Goal: Answer question/provide support: Share knowledge or assist other users

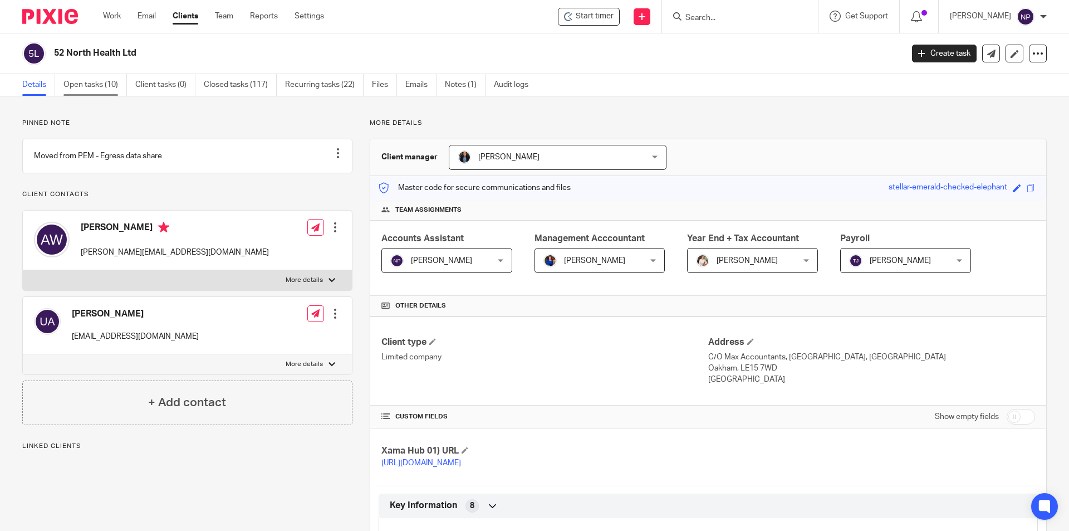
click at [111, 81] on link "Open tasks (10)" at bounding box center [94, 85] width 63 height 22
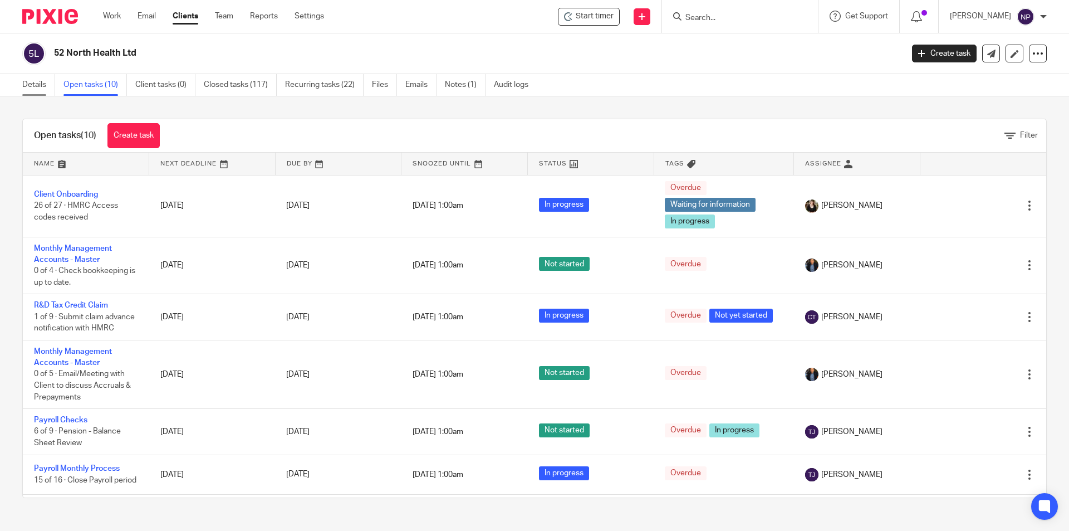
click at [35, 86] on link "Details" at bounding box center [38, 85] width 33 height 22
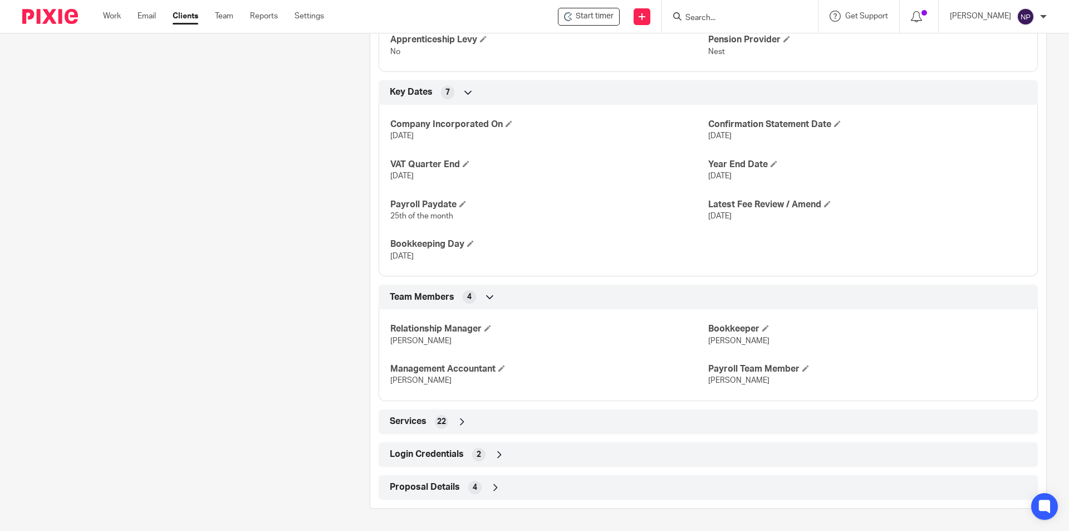
click at [557, 455] on div "Login Credentials 2" at bounding box center [708, 454] width 643 height 19
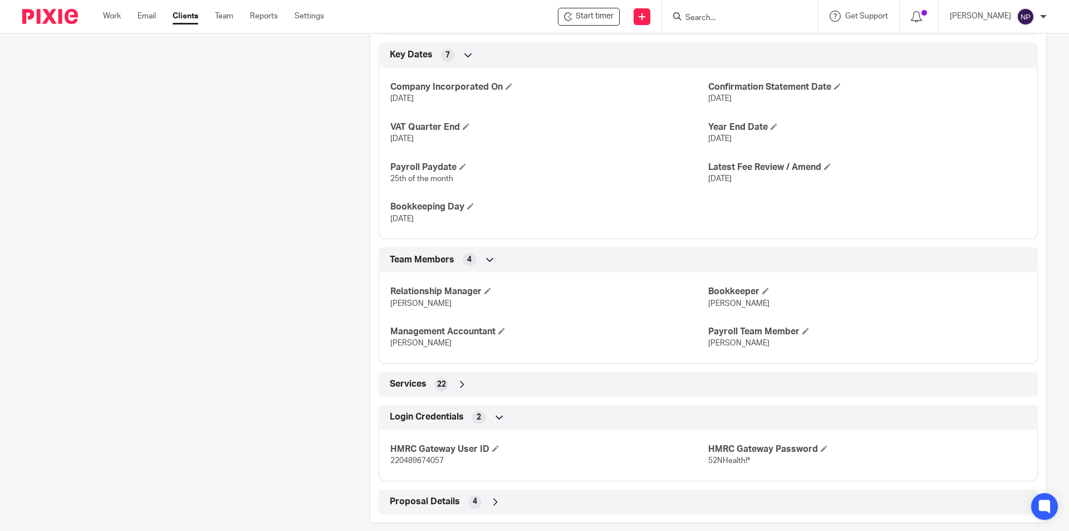
scroll to position [680, 0]
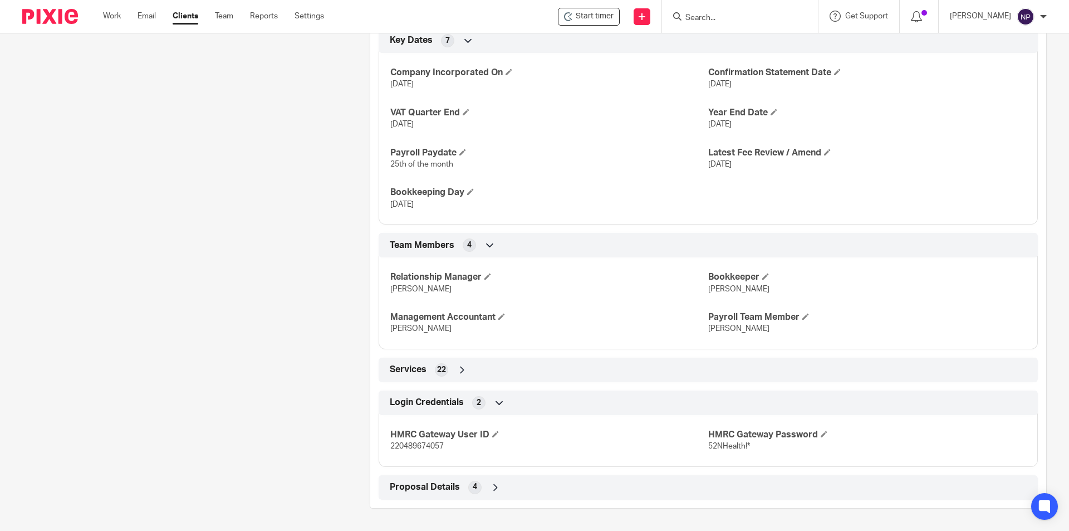
click at [422, 449] on span "220489674057" at bounding box center [416, 446] width 53 height 8
copy span "220489674057"
click at [733, 450] on p "52NHealth!*" at bounding box center [867, 445] width 318 height 11
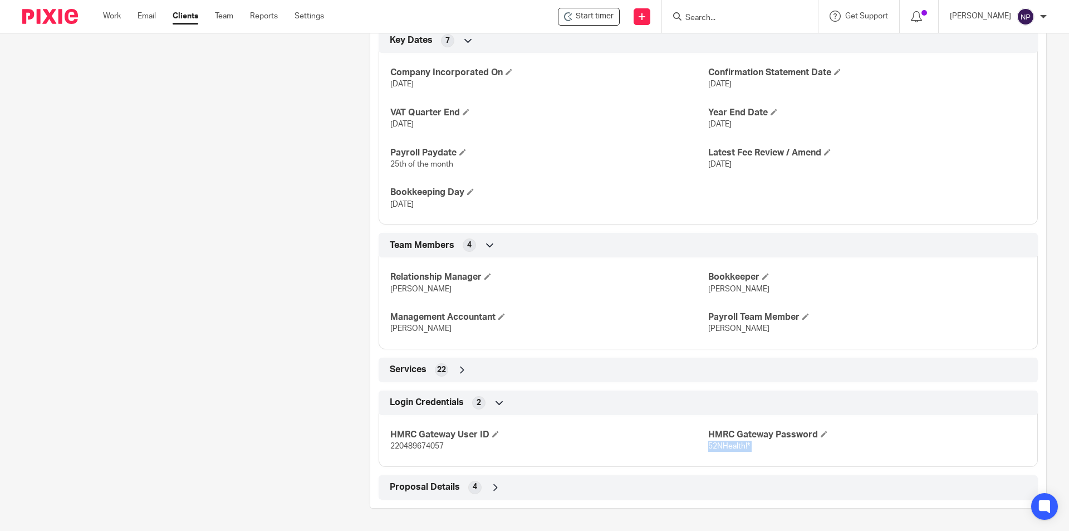
click at [733, 450] on p "52NHealth!*" at bounding box center [867, 445] width 318 height 11
copy p "52NHealth!*"
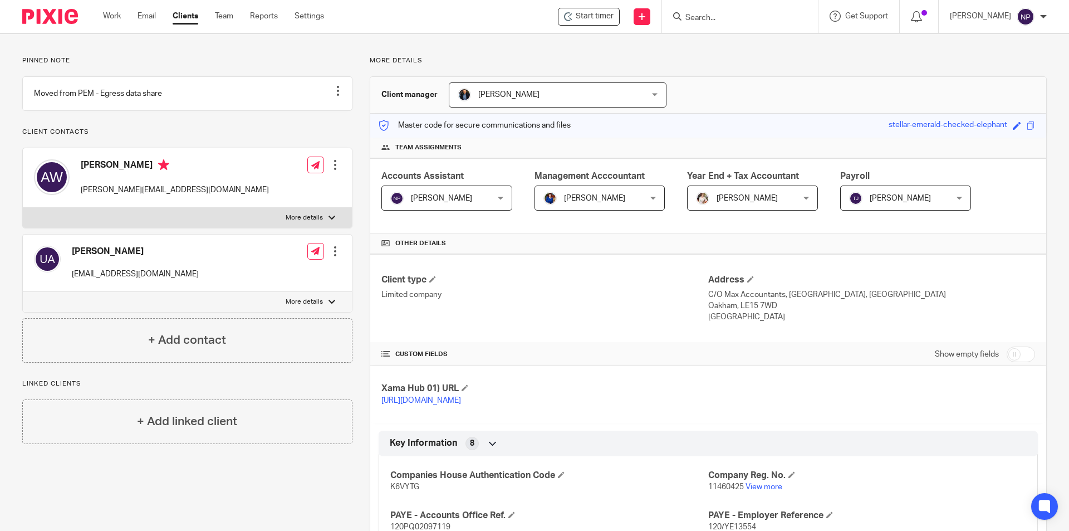
scroll to position [0, 0]
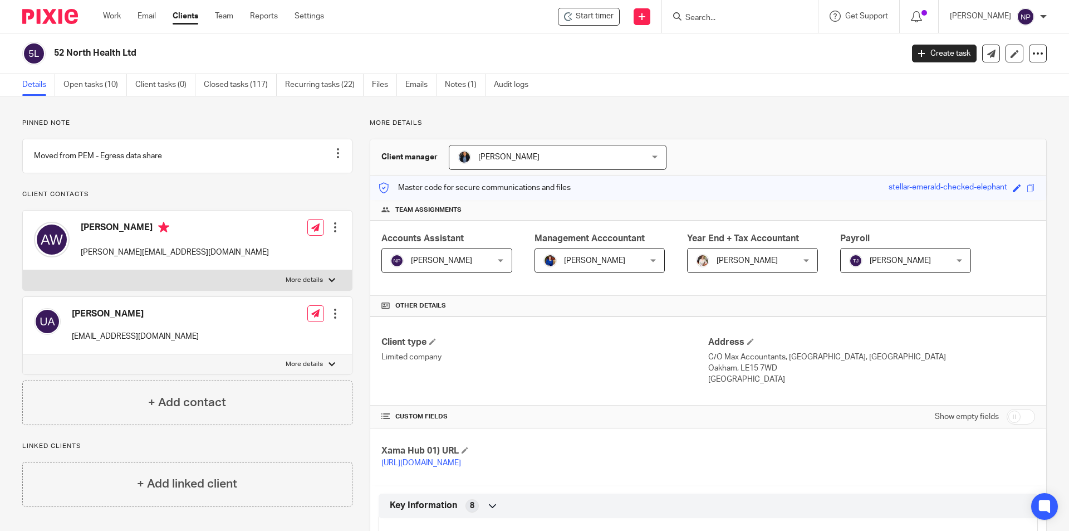
click at [733, 12] on form at bounding box center [743, 16] width 119 height 14
click at [709, 20] on input "Search" at bounding box center [734, 18] width 100 height 10
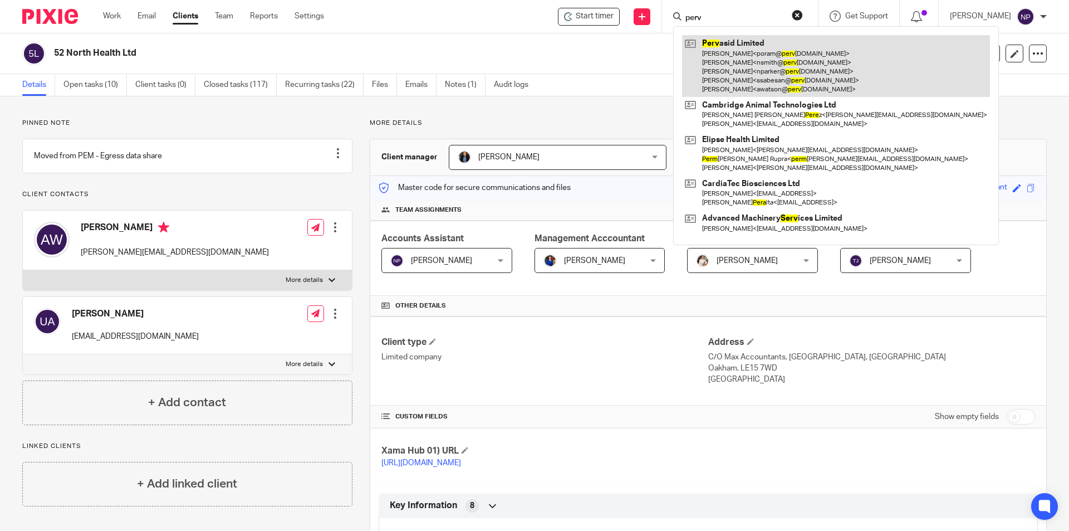
type input "perv"
click at [760, 65] on link at bounding box center [836, 66] width 308 height 62
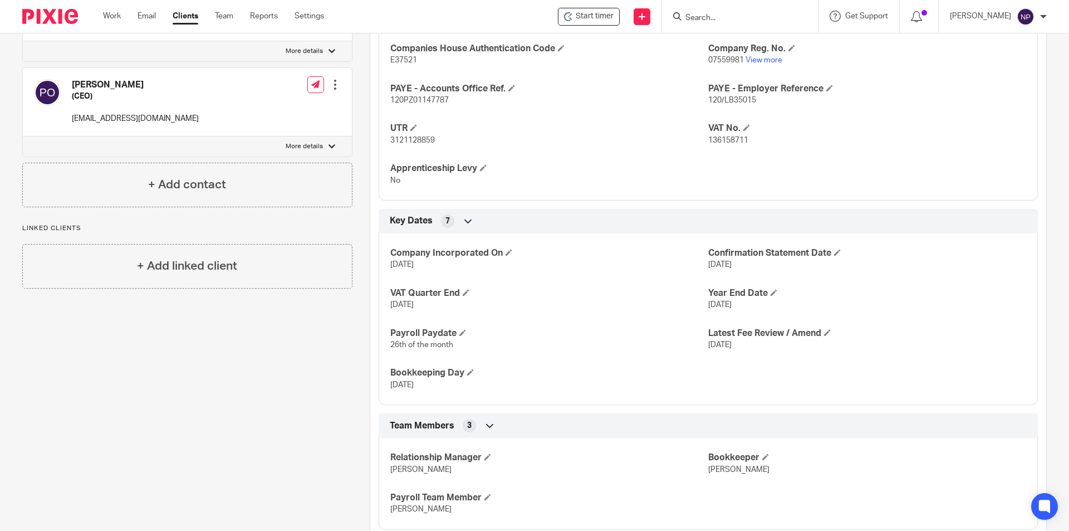
scroll to position [596, 0]
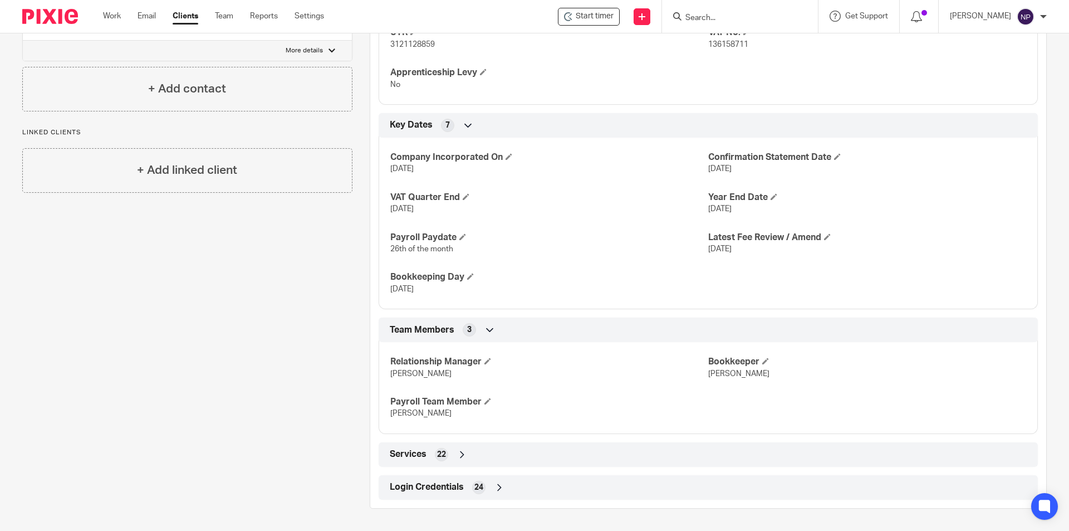
click at [529, 486] on div "Login Credentials 24" at bounding box center [708, 487] width 643 height 19
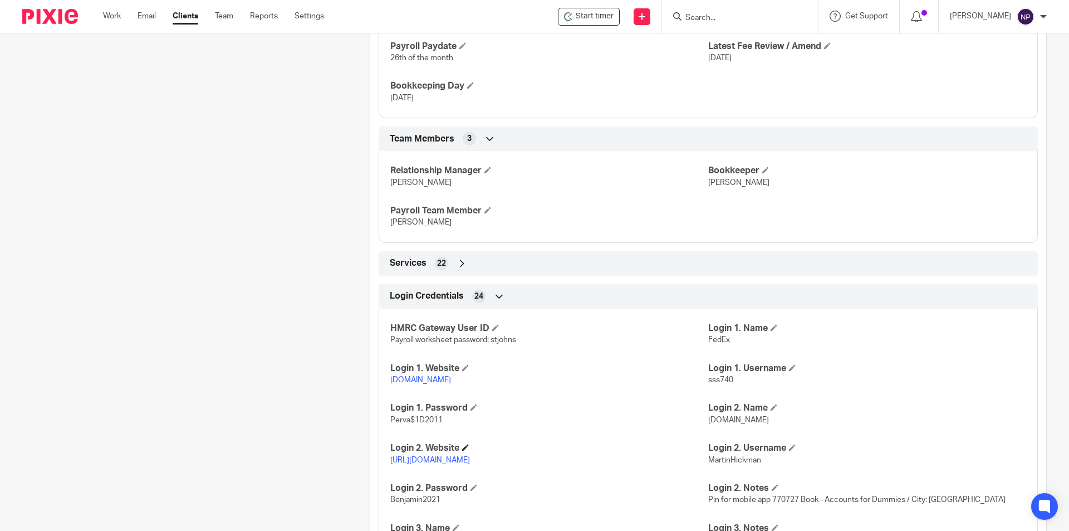
scroll to position [819, 0]
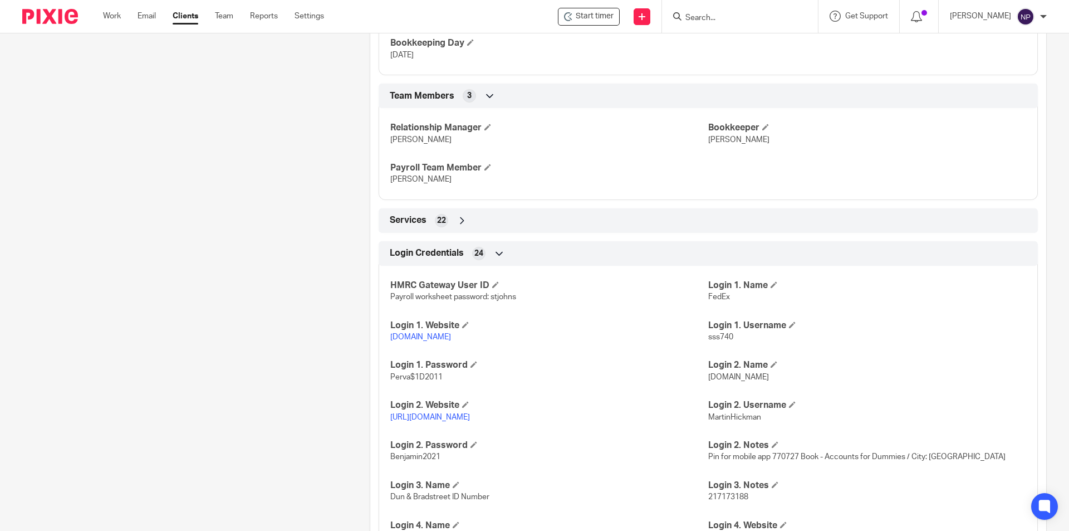
click at [721, 421] on span "MartinHickman" at bounding box center [734, 417] width 53 height 8
copy span "MartinHickman"
click at [444, 423] on p "https://www1.secure.hsbcnet.com/" at bounding box center [549, 416] width 318 height 11
click at [444, 421] on link "https://www1.secure.hsbcnet.com/" at bounding box center [430, 417] width 80 height 8
